Goal: Information Seeking & Learning: Learn about a topic

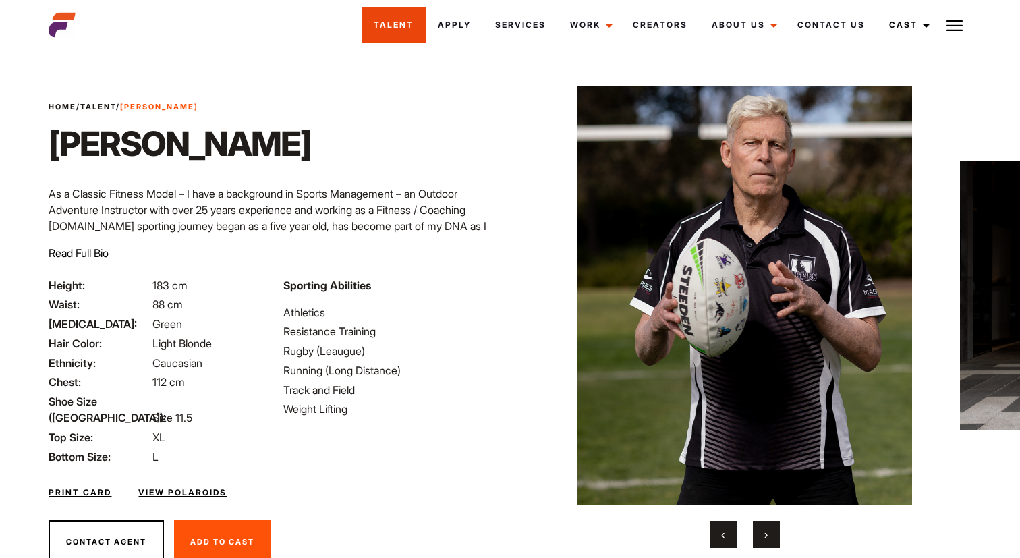
click at [406, 29] on link "Talent" at bounding box center [394, 25] width 64 height 36
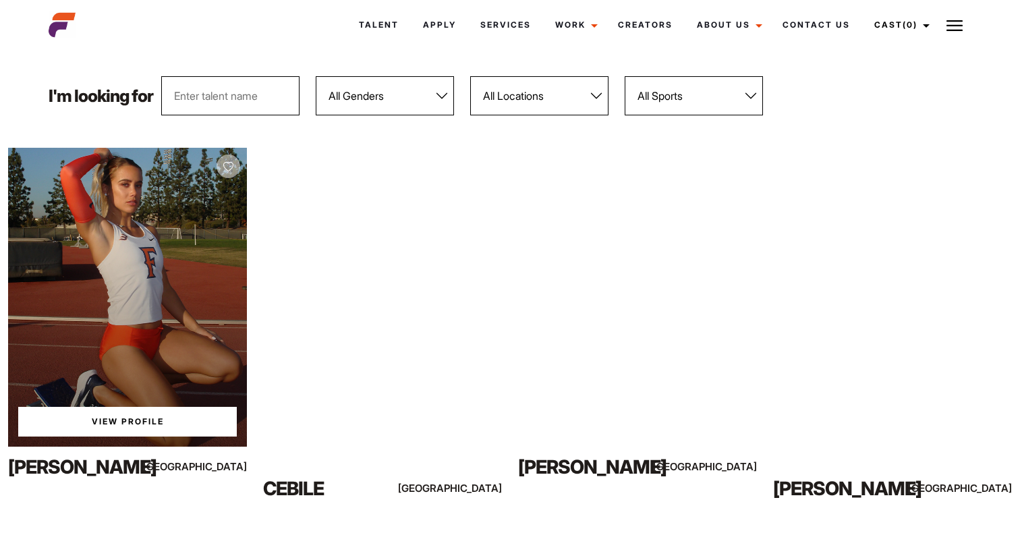
scroll to position [155, 0]
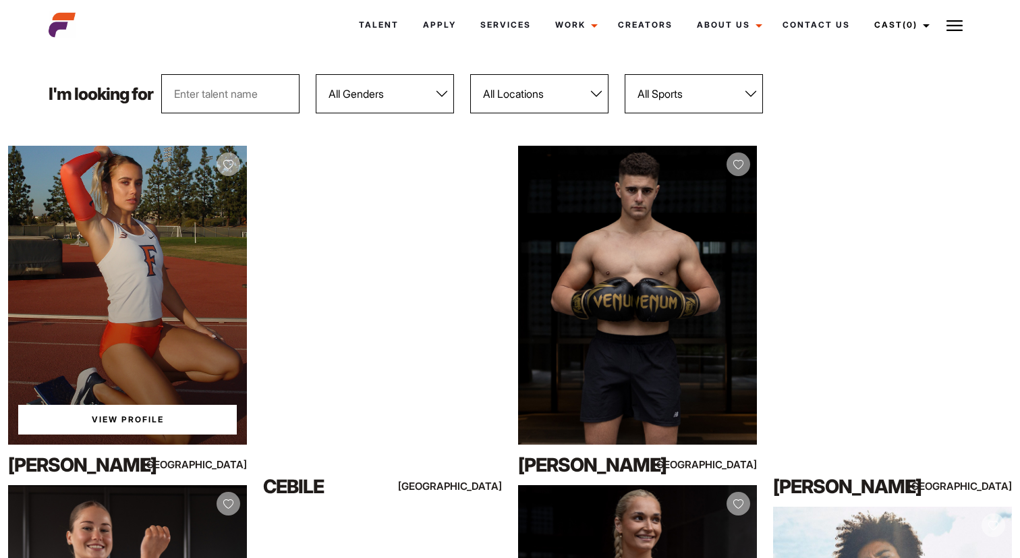
click at [138, 416] on link "View Profile" at bounding box center [127, 420] width 219 height 30
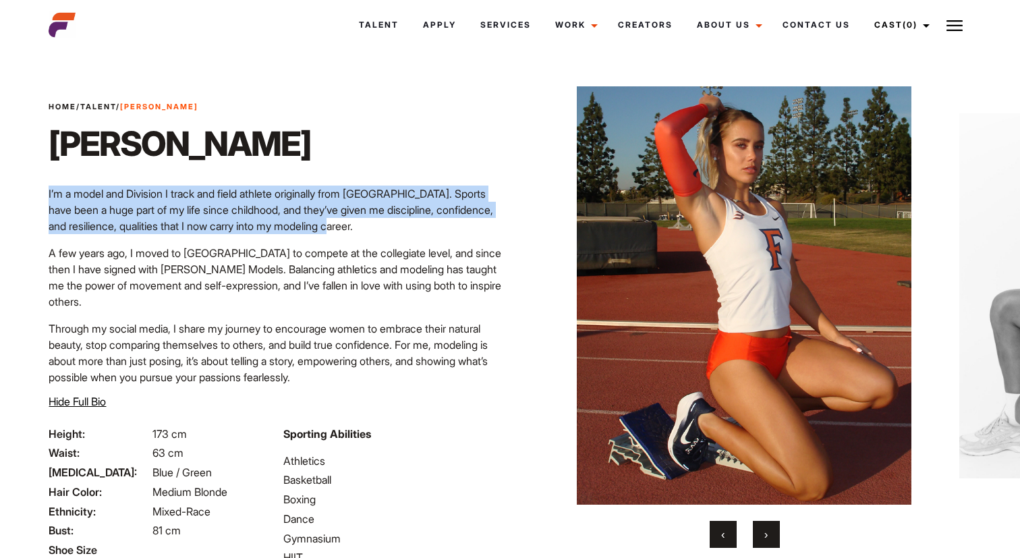
drag, startPoint x: 354, startPoint y: 226, endPoint x: 47, endPoint y: 190, distance: 309.1
click at [47, 190] on div "Home / Talent / Tayla Br Tayla Br I’m a model and Division I track and field at…" at bounding box center [275, 263] width 470 height 325
copy p "I’m a model and Division I track and field athlete originally from [GEOGRAPHIC_…"
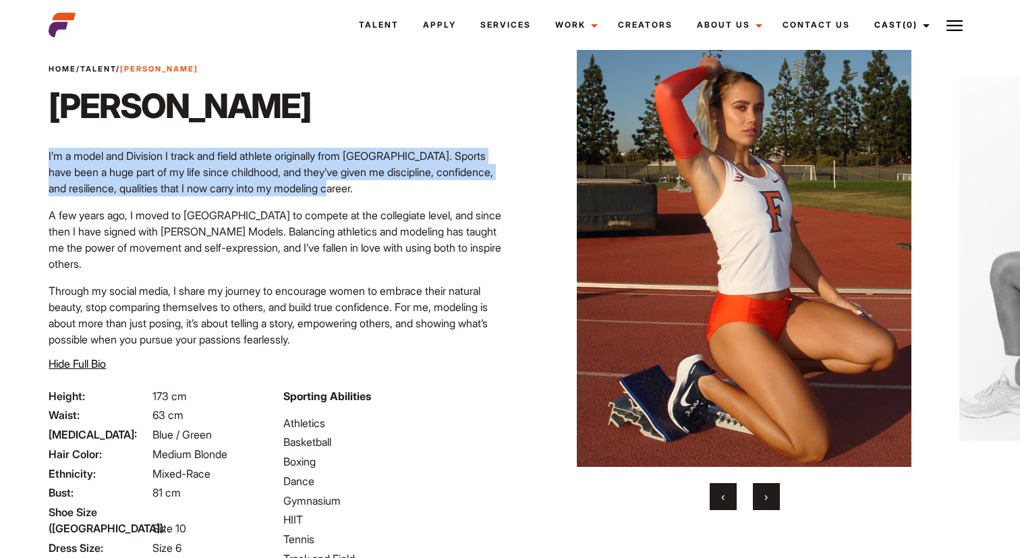
scroll to position [82, 0]
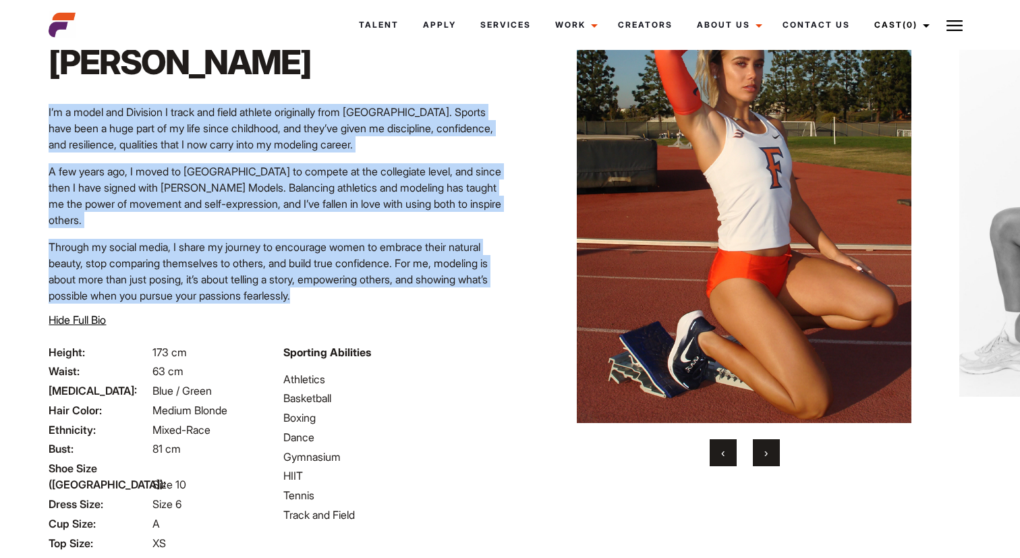
drag, startPoint x: 305, startPoint y: 294, endPoint x: 49, endPoint y: 116, distance: 311.7
click at [49, 116] on div "I’m a model and Division I track and field athlete originally from New Zealand.…" at bounding box center [275, 204] width 453 height 200
copy div "I’m a model and Division I track and field athlete originally from New Zealand.…"
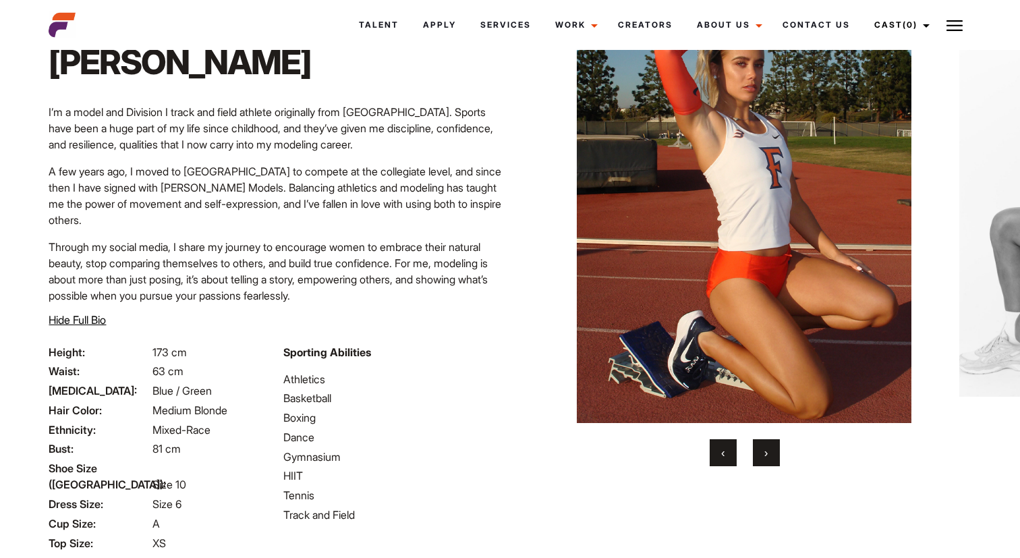
click at [302, 128] on p "I’m a model and Division I track and field athlete originally from [GEOGRAPHIC_…" at bounding box center [275, 128] width 453 height 49
